Goal: Use online tool/utility

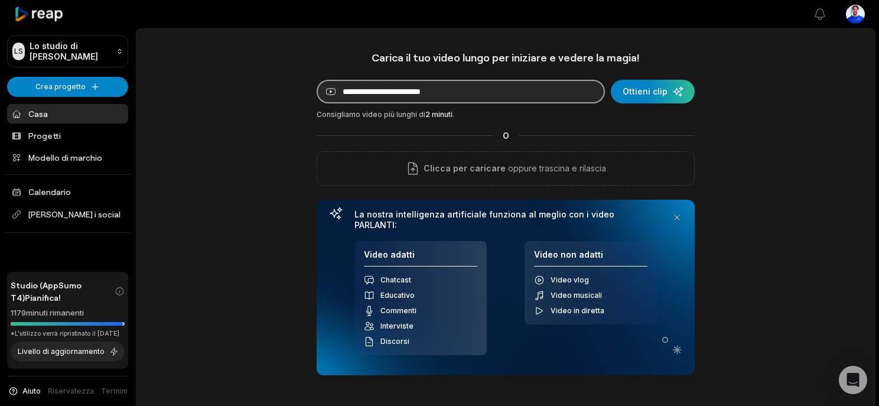
click at [461, 92] on input at bounding box center [460, 92] width 288 height 24
paste input "**********"
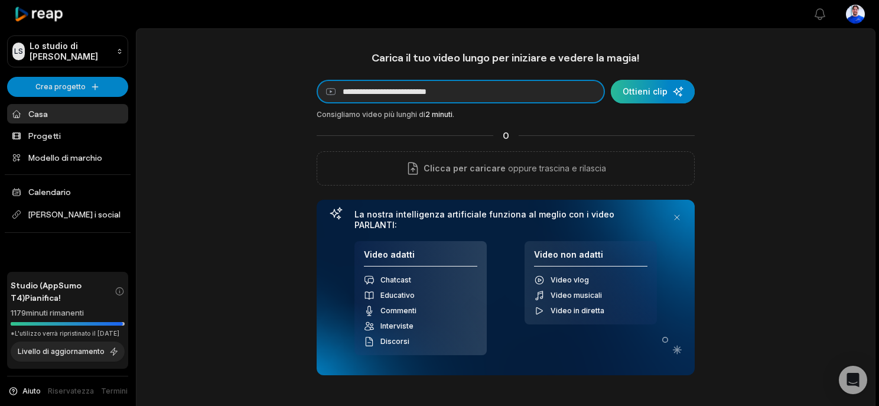
type input "**********"
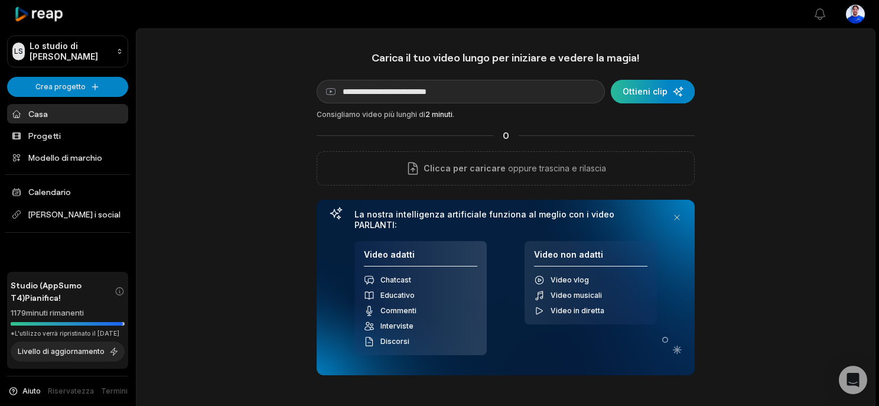
click at [651, 97] on div "submit" at bounding box center [652, 92] width 84 height 24
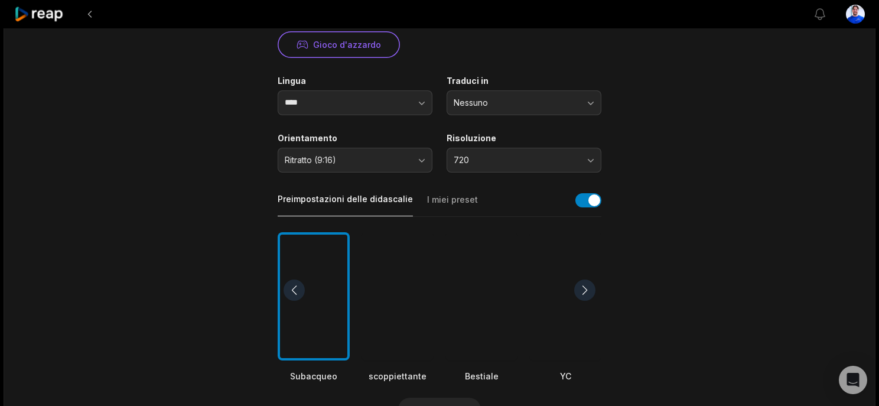
scroll to position [159, 0]
click at [479, 101] on font "Nessuno" at bounding box center [470, 101] width 34 height 10
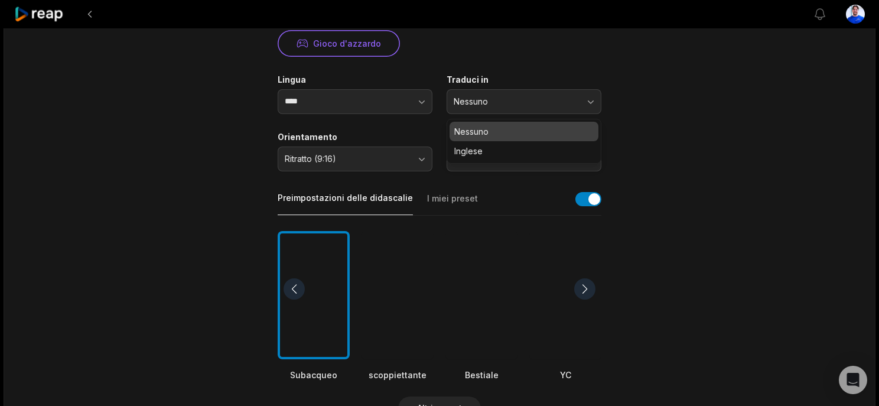
click at [504, 83] on label "Traduci in" at bounding box center [523, 79] width 155 height 11
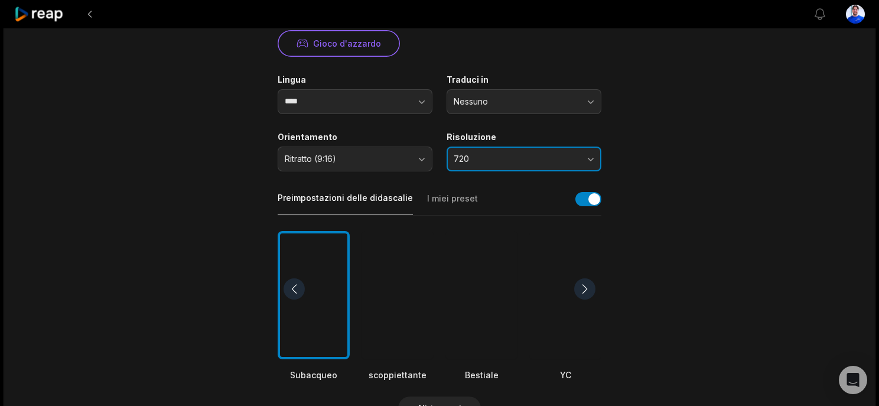
click at [573, 151] on button "720" at bounding box center [523, 158] width 155 height 25
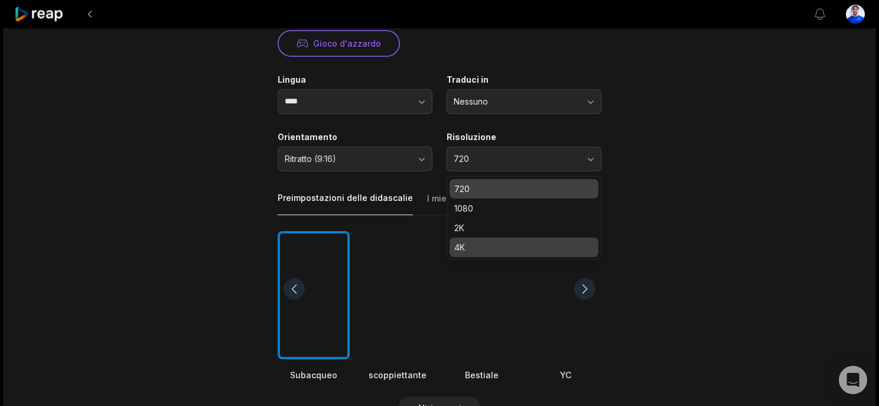
click at [480, 251] on p "4K" at bounding box center [523, 247] width 139 height 12
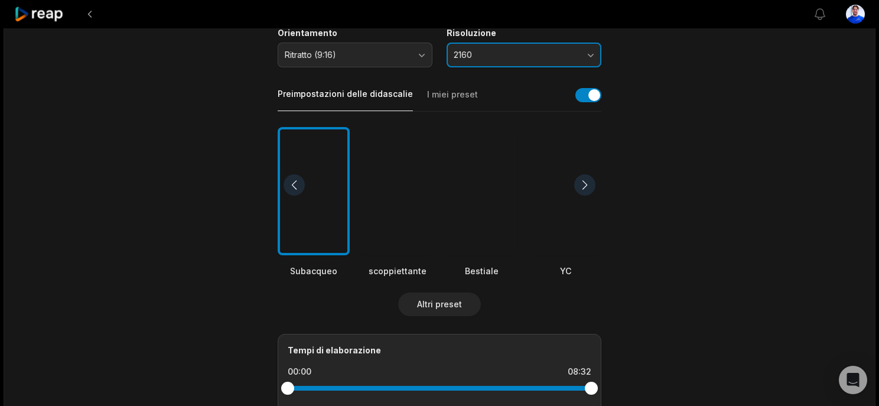
scroll to position [269, 0]
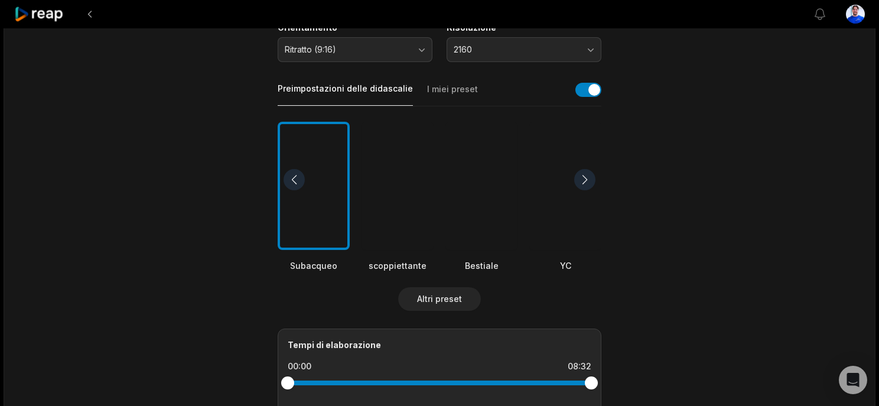
click at [444, 83] on font "I miei preset" at bounding box center [452, 89] width 51 height 12
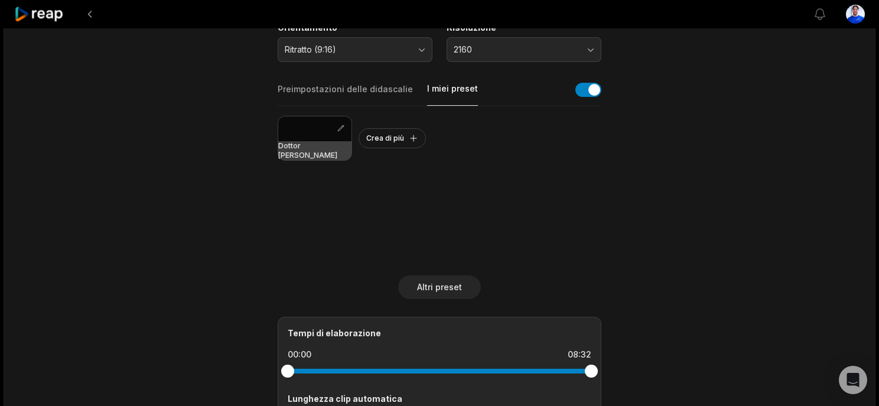
click at [309, 138] on div at bounding box center [314, 128] width 73 height 25
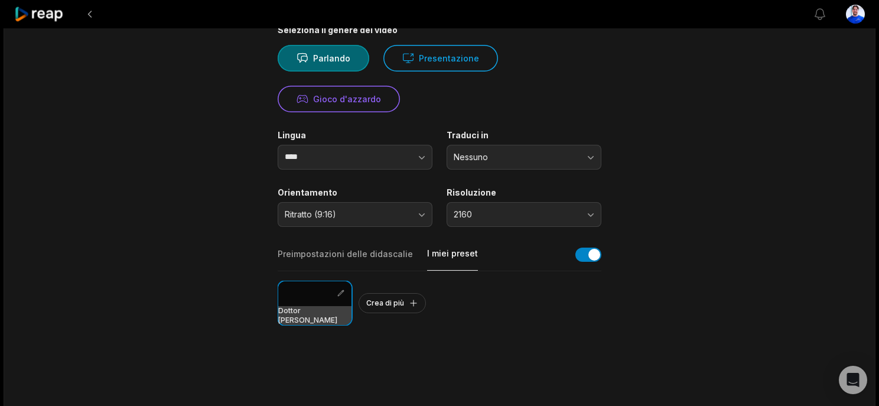
scroll to position [0, 0]
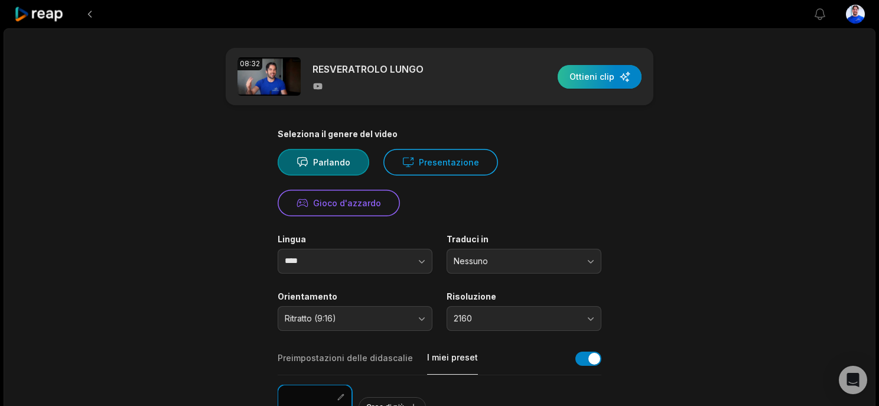
click at [604, 80] on div "button" at bounding box center [599, 77] width 84 height 24
